Goal: Find specific fact: Find specific fact

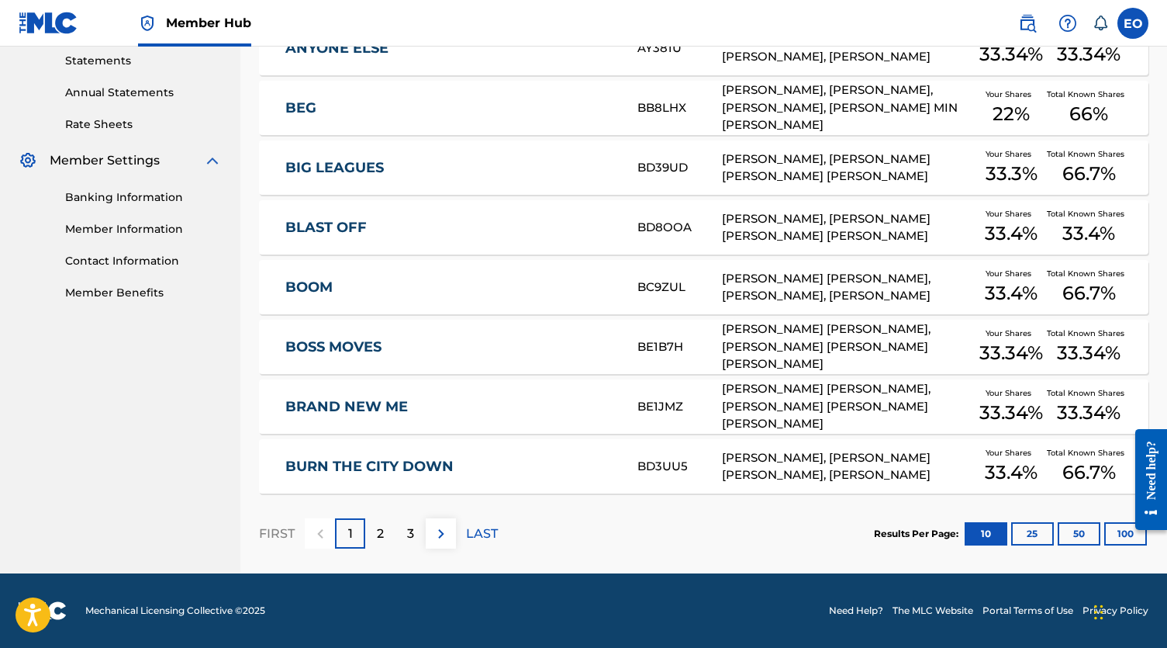
click at [378, 530] on p "2" at bounding box center [380, 533] width 7 height 19
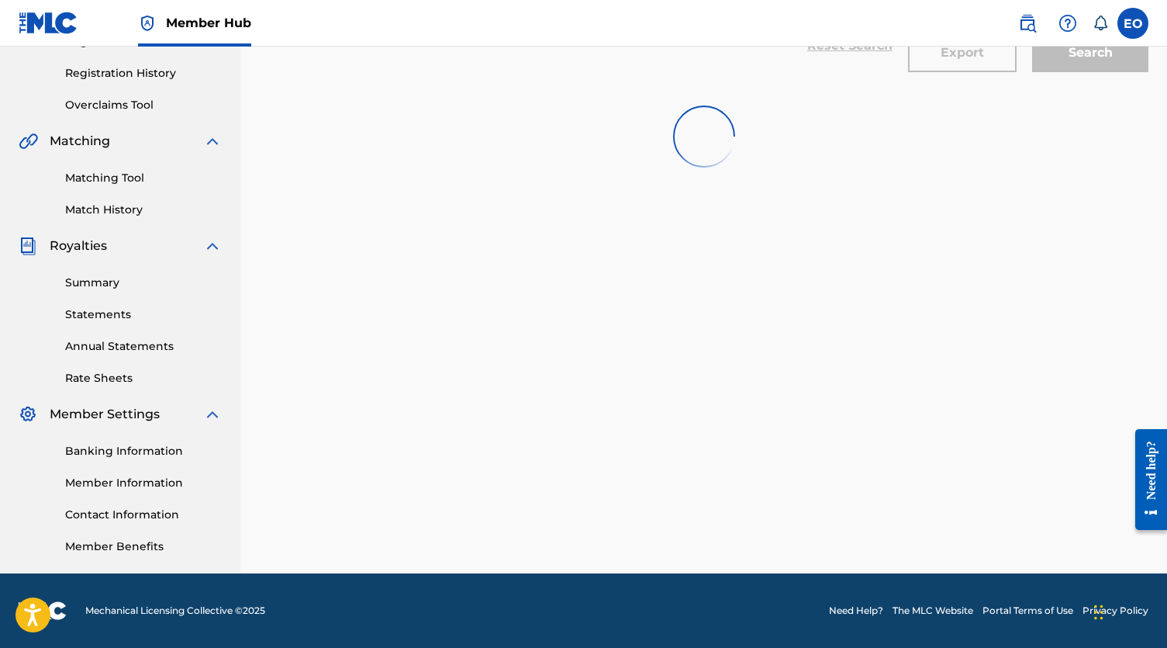
scroll to position [282, 0]
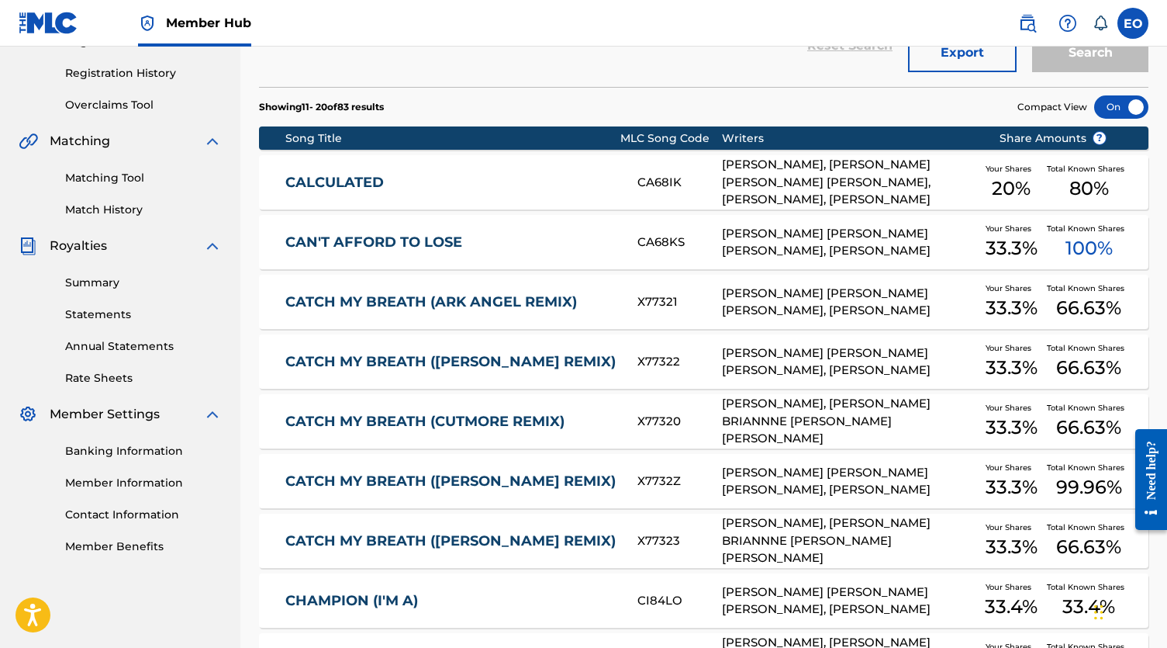
click at [378, 303] on link "CATCH MY BREATH (ARK ANGEL REMIX)" at bounding box center [450, 302] width 331 height 18
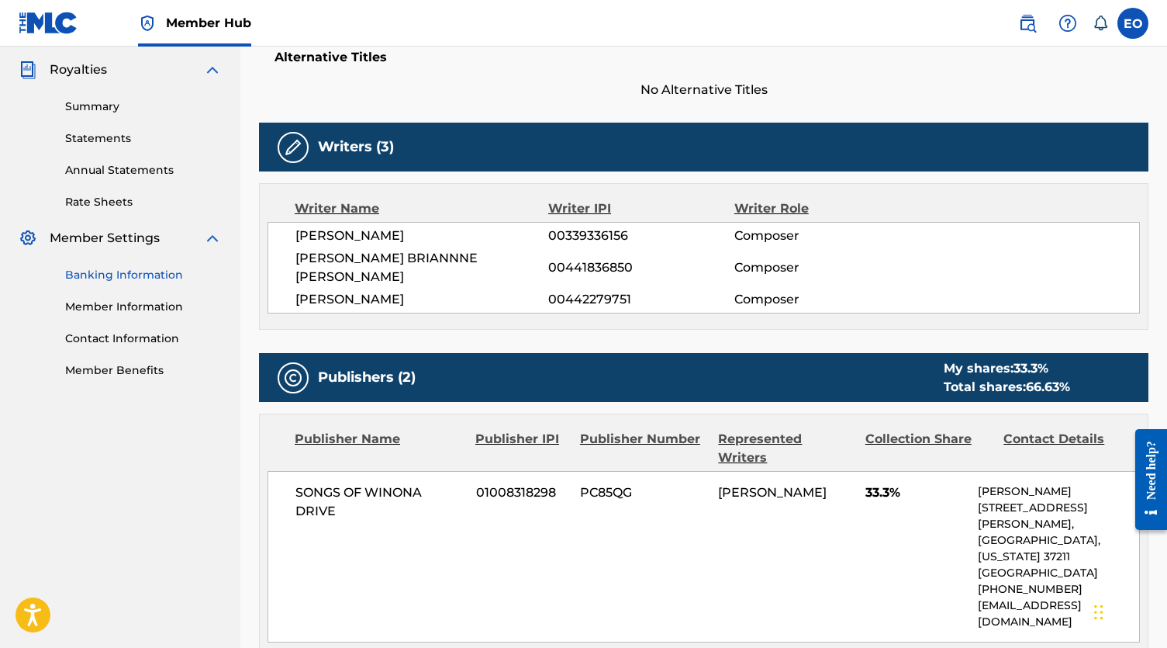
scroll to position [457, 0]
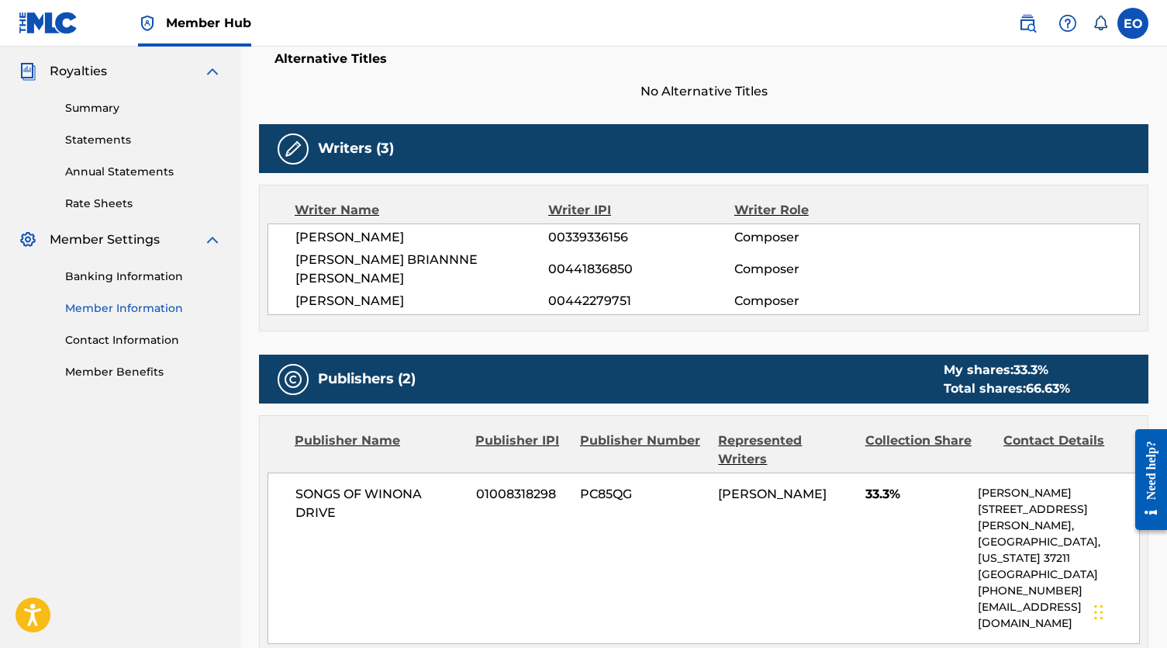
click at [114, 309] on link "Member Information" at bounding box center [143, 308] width 157 height 16
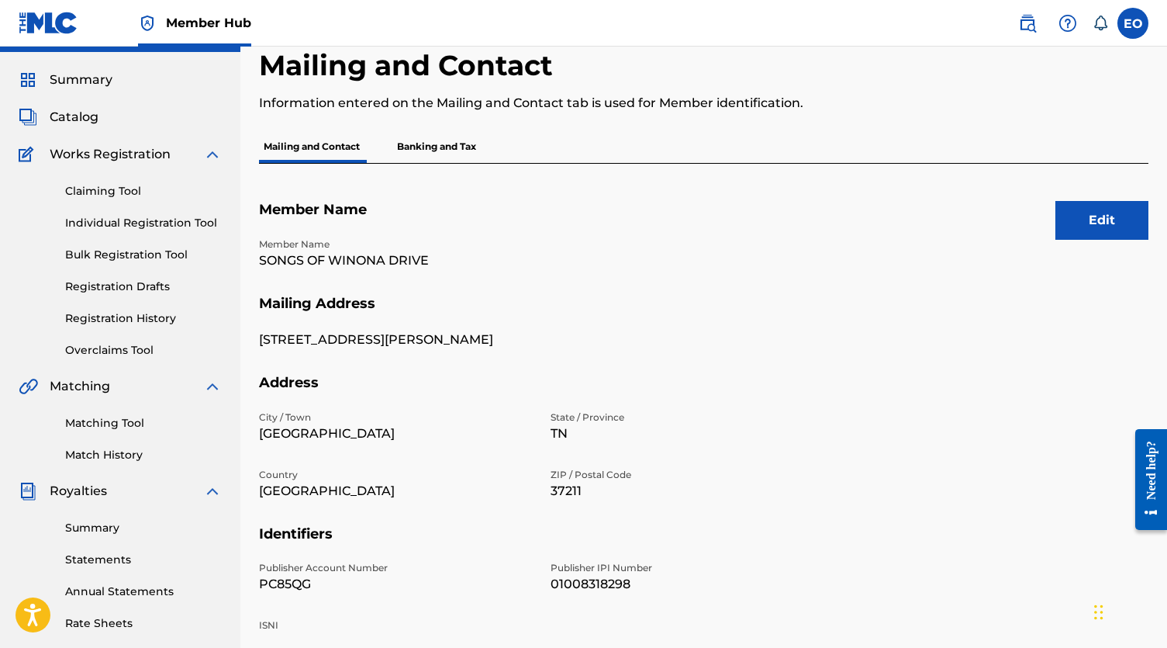
scroll to position [34, 0]
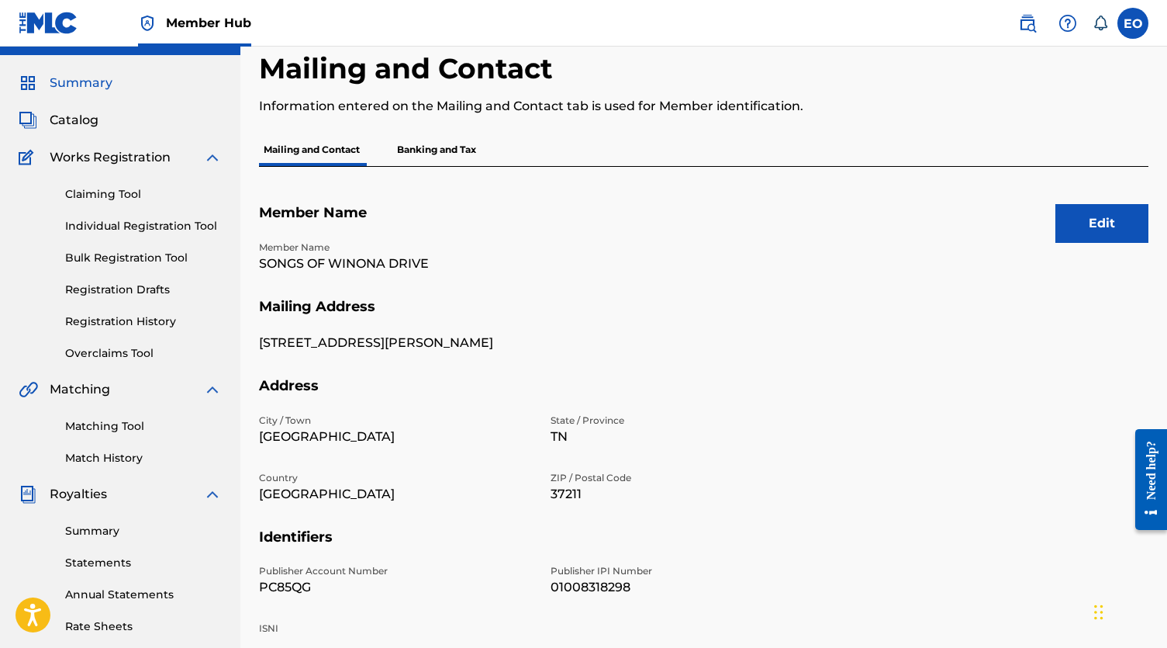
click at [85, 85] on span "Summary" at bounding box center [81, 83] width 63 height 19
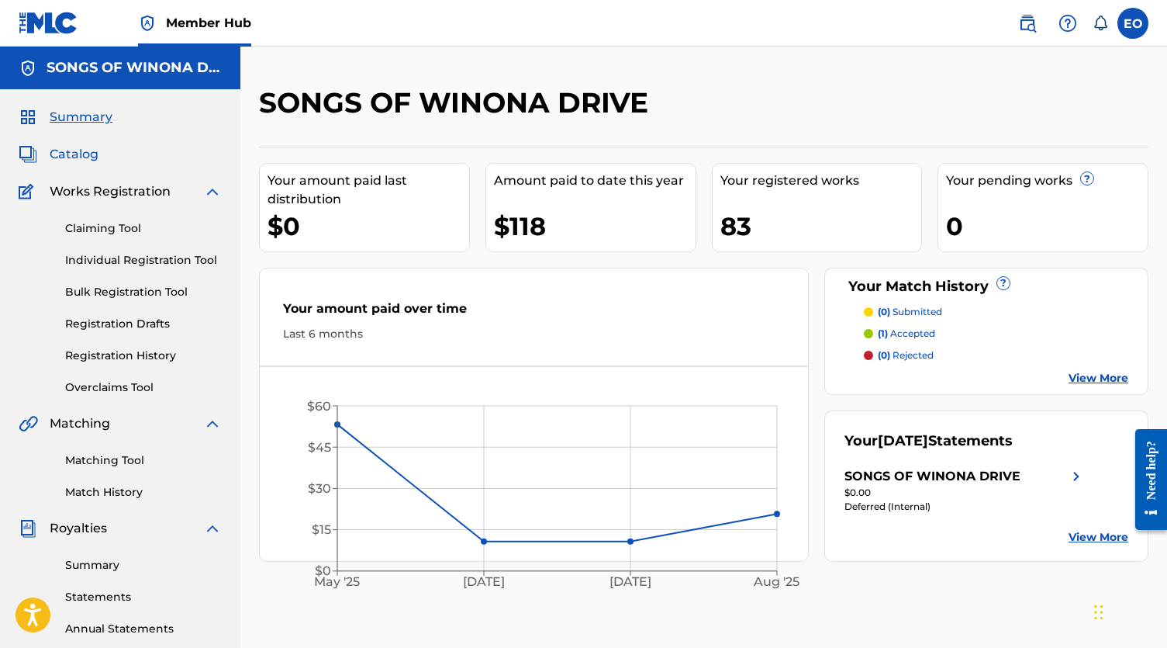
click at [71, 152] on span "Catalog" at bounding box center [74, 154] width 49 height 19
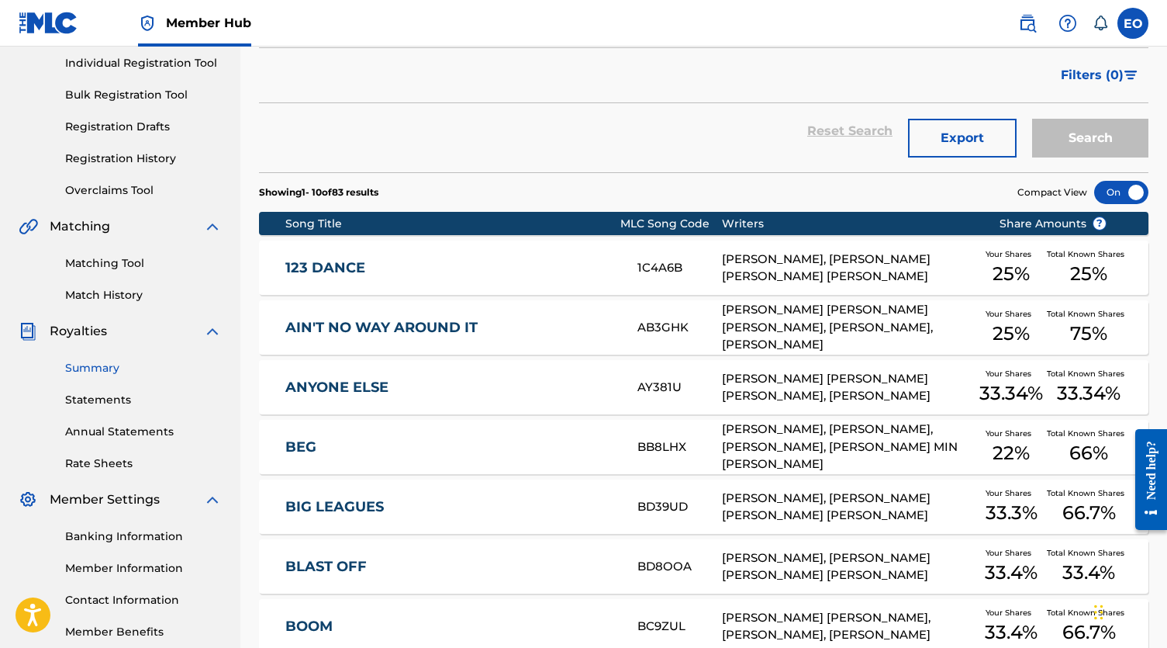
scroll to position [207, 0]
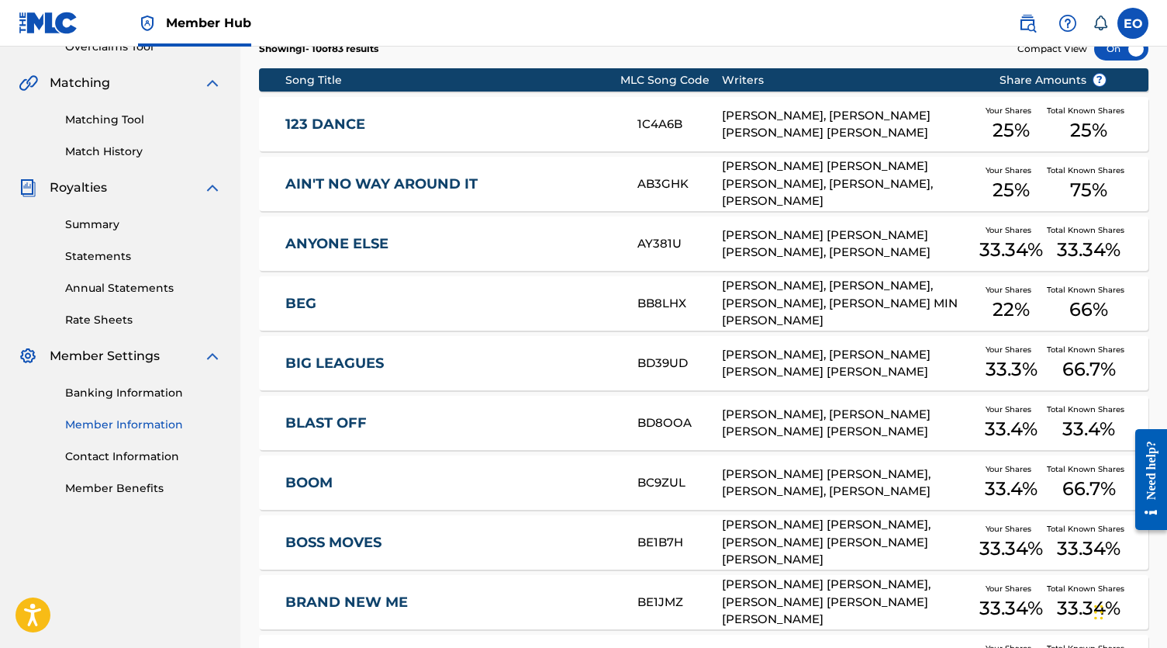
click at [101, 419] on link "Member Information" at bounding box center [143, 424] width 157 height 16
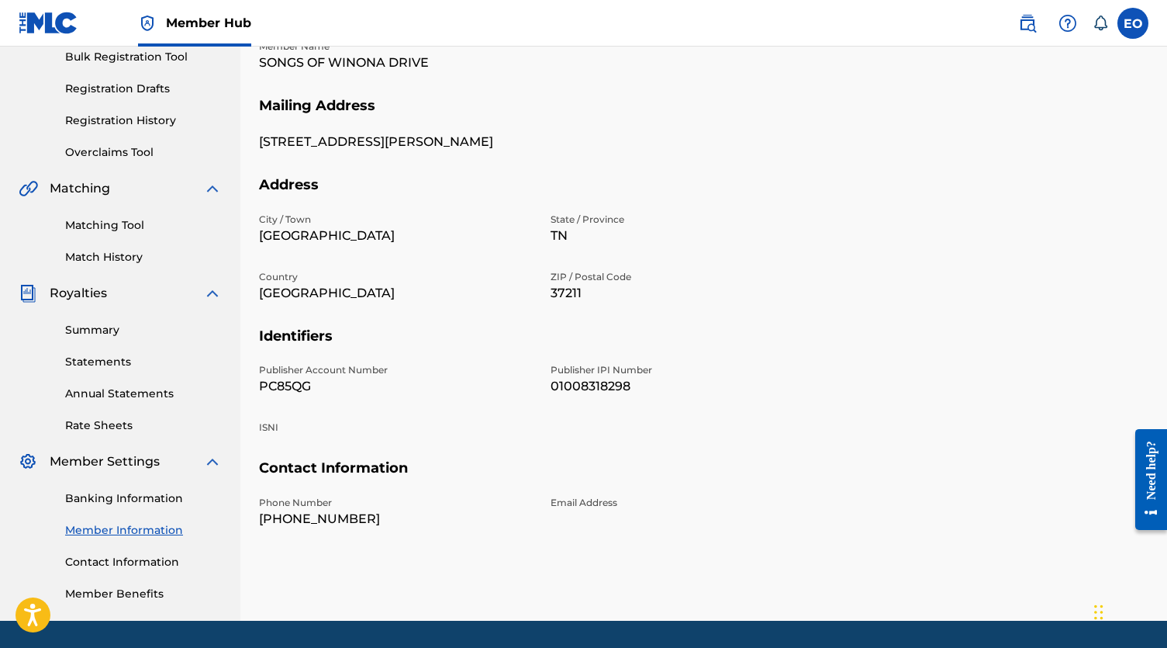
scroll to position [241, 0]
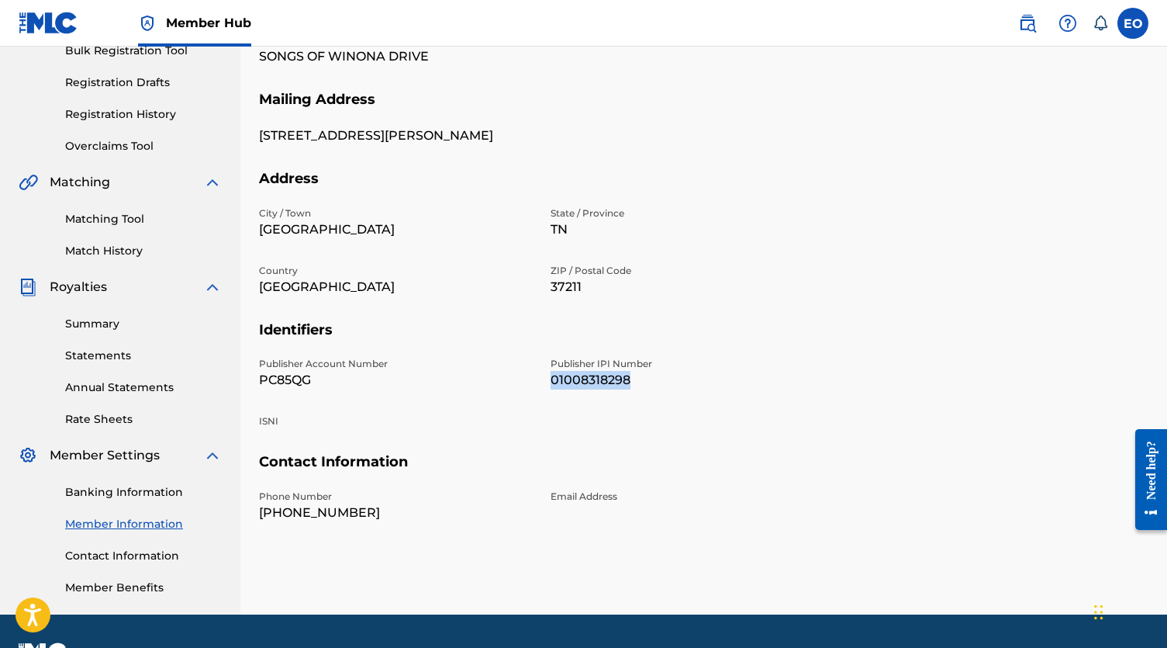
drag, startPoint x: 553, startPoint y: 374, endPoint x: 639, endPoint y: 379, distance: 86.3
click at [640, 379] on p "01008318298" at bounding box center [687, 380] width 273 height 19
copy p "01008318298"
